Goal: Complete application form

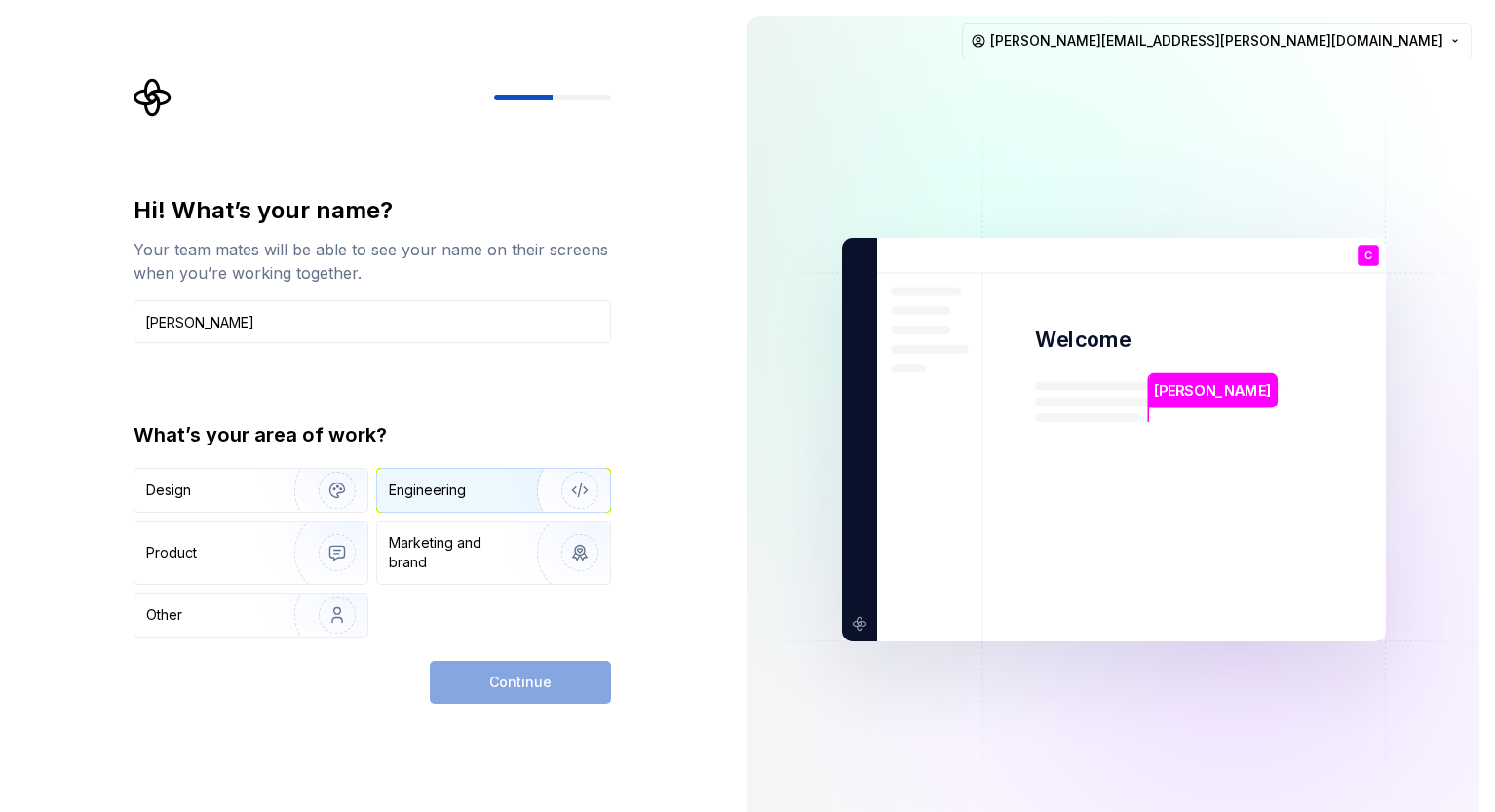
type input "Carlos"
click at [575, 483] on img "button" at bounding box center [567, 489] width 124 height 130
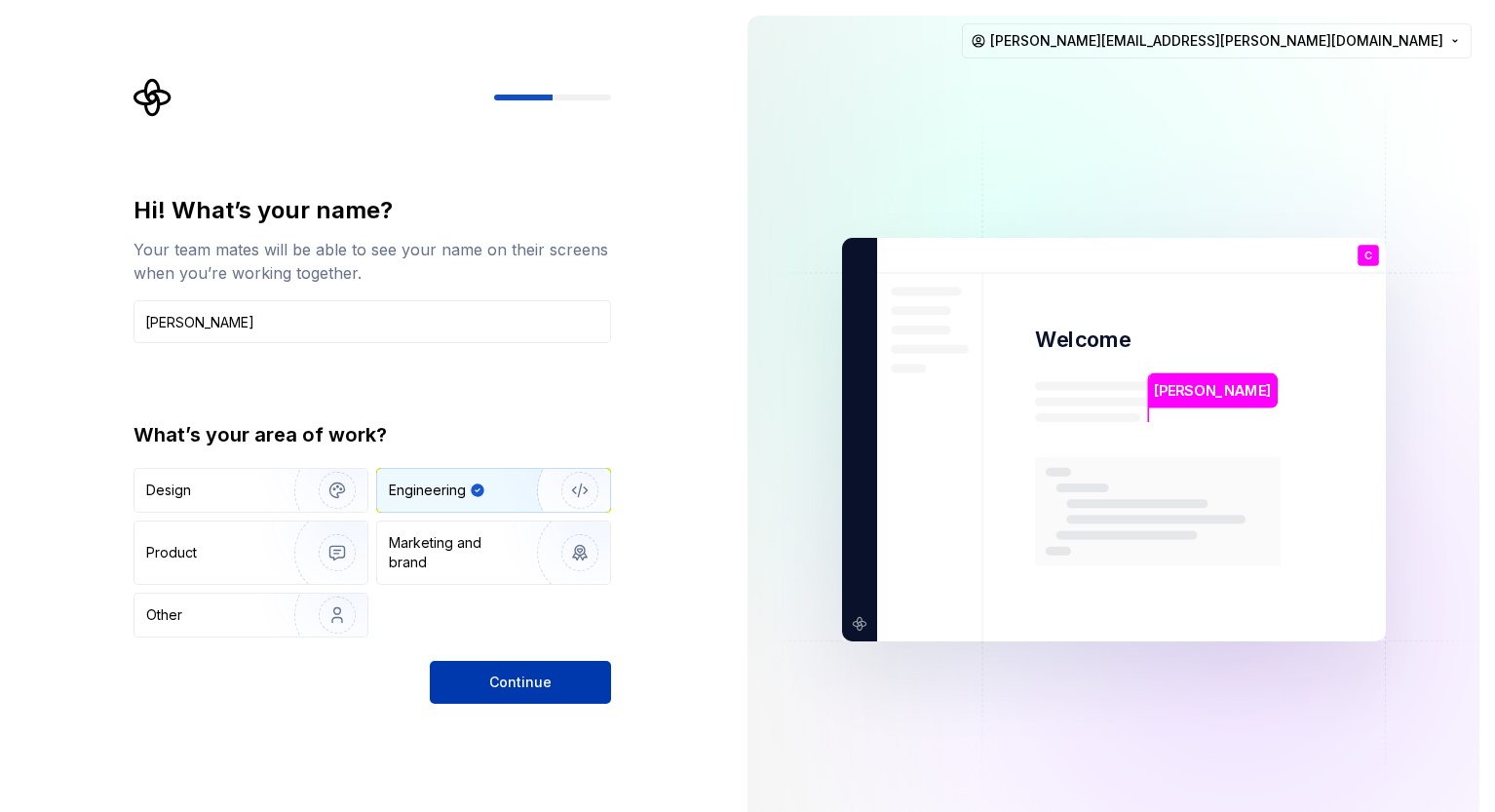
click at [526, 685] on span "Continue" at bounding box center [520, 682] width 63 height 20
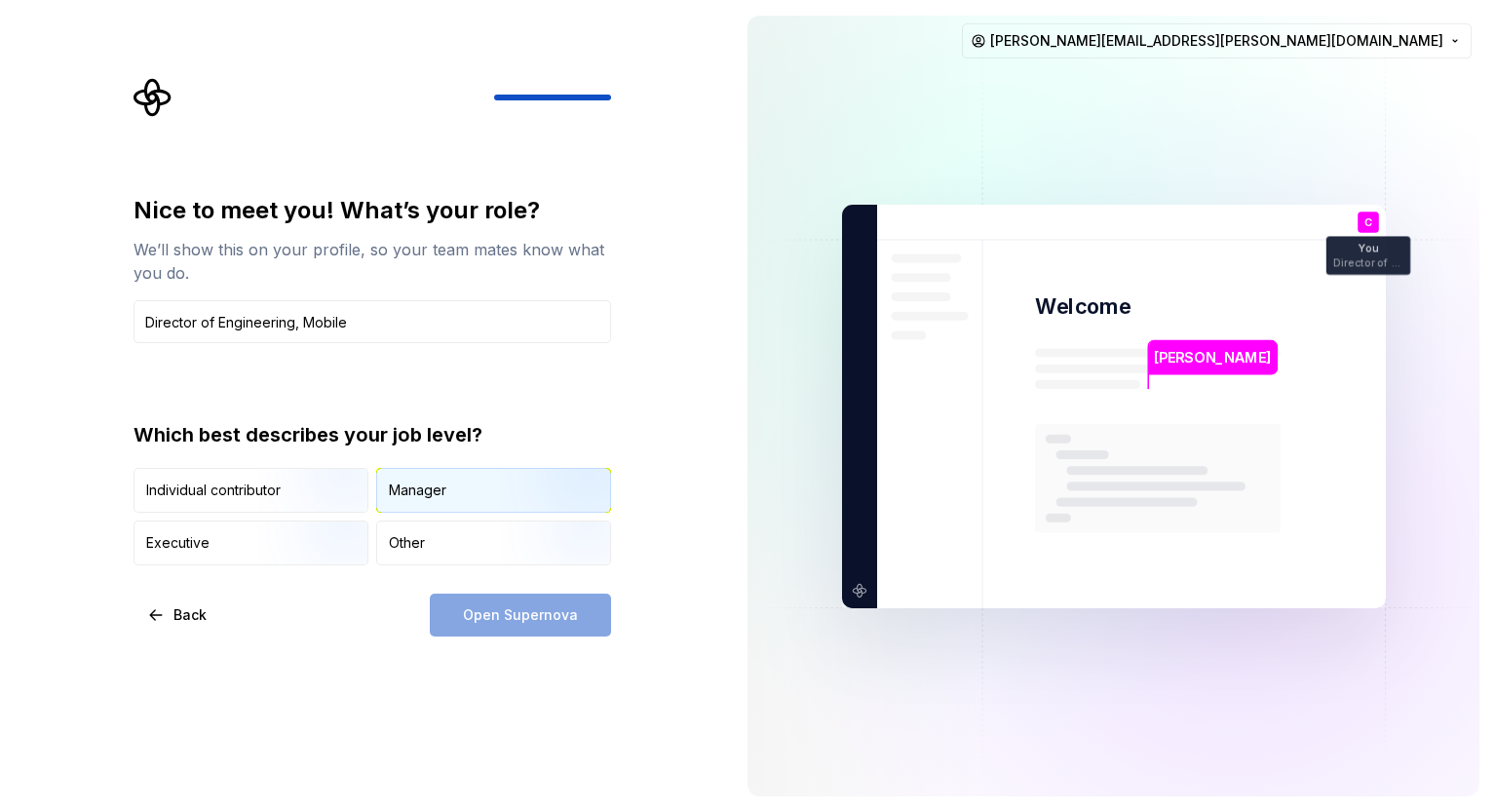
type input "Director of Engineering, Mobile"
click at [424, 482] on div "Manager" at bounding box center [417, 490] width 58 height 20
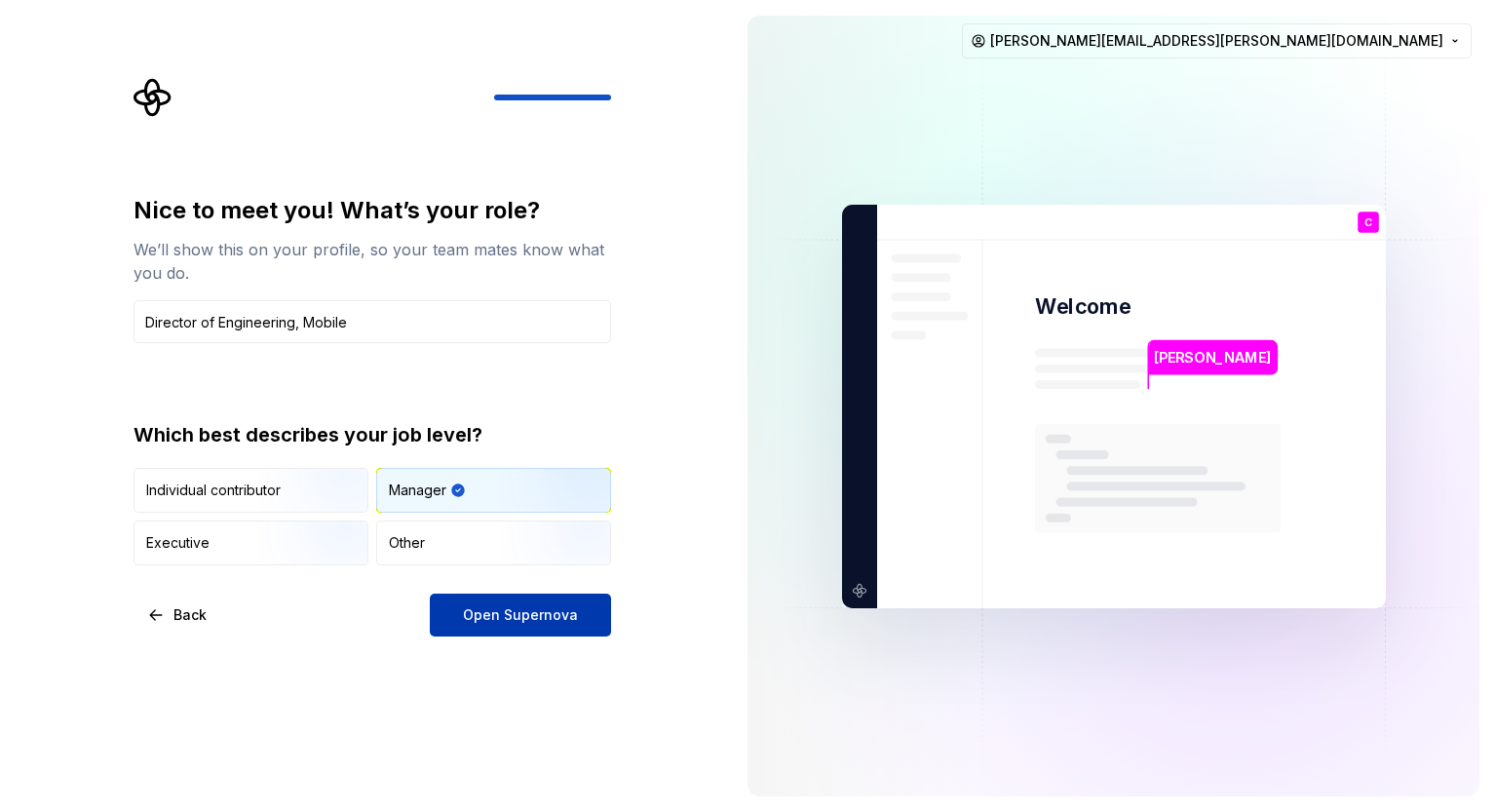
click at [479, 609] on span "Open Supernova" at bounding box center [521, 615] width 115 height 20
